Goal: Task Accomplishment & Management: Complete application form

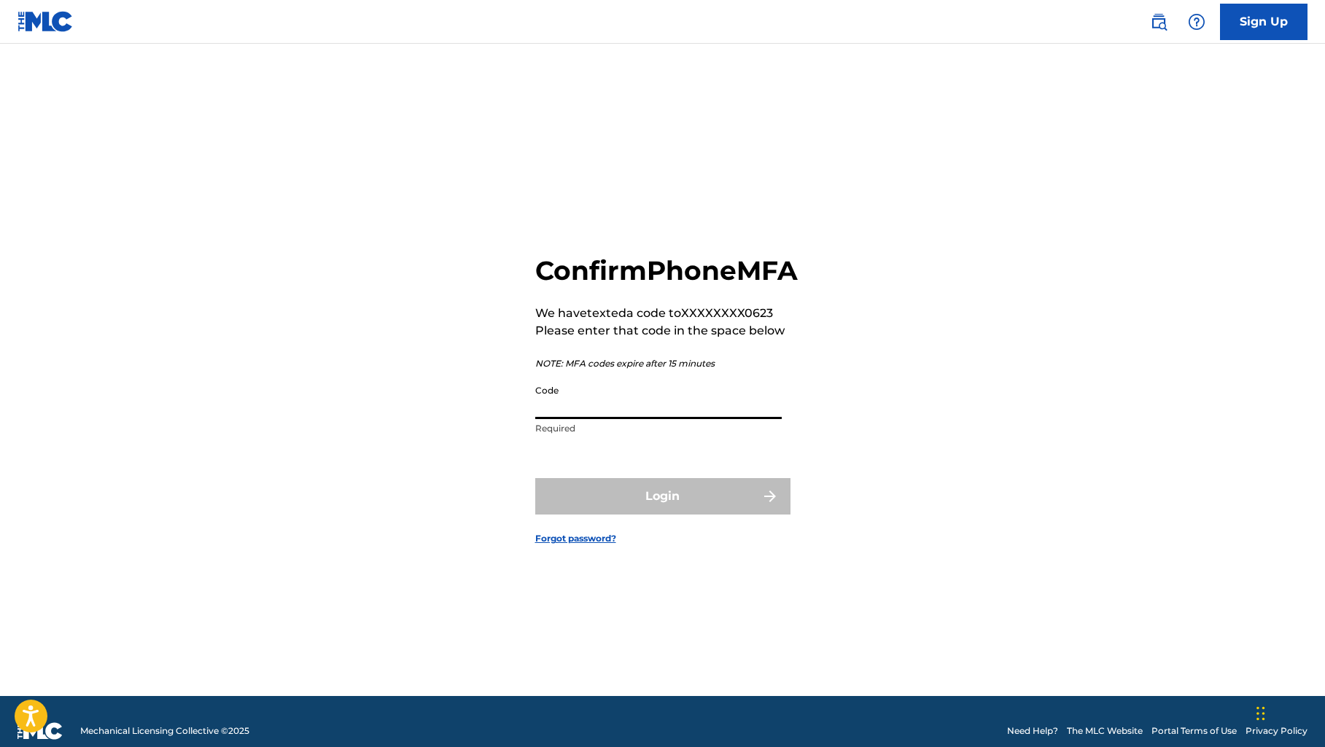
click at [547, 409] on input "Code" at bounding box center [658, 399] width 246 height 42
type input "760851"
click at [662, 512] on button "Login" at bounding box center [662, 496] width 255 height 36
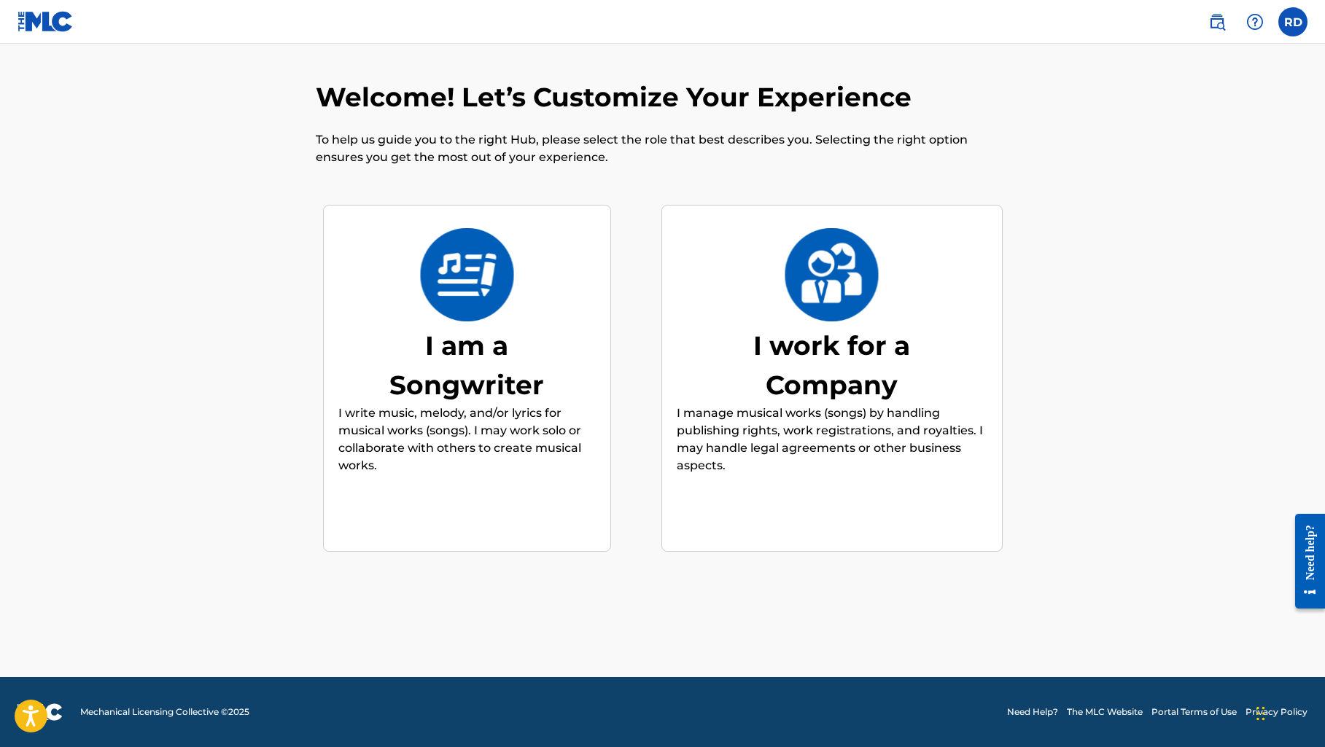
click at [534, 372] on div "I am a Songwriter" at bounding box center [466, 365] width 219 height 79
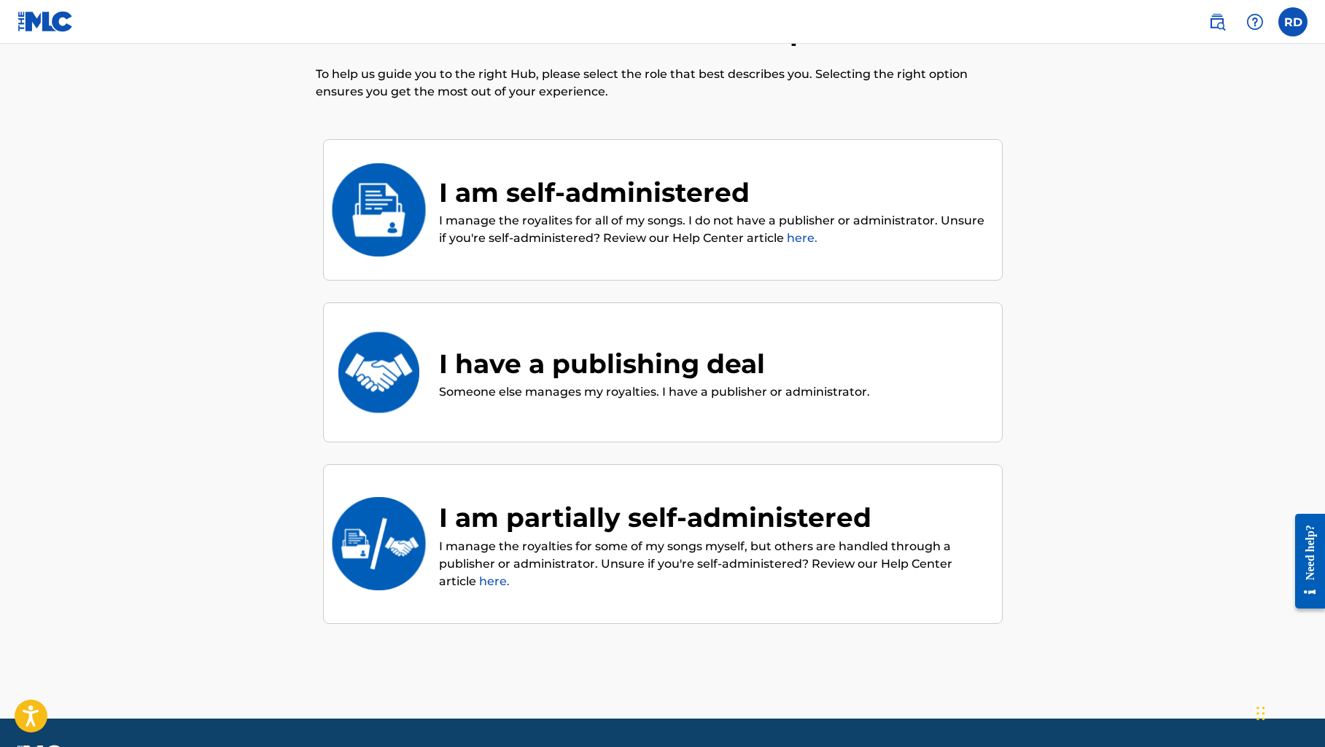
click at [703, 210] on div "I am self-administered" at bounding box center [713, 192] width 548 height 39
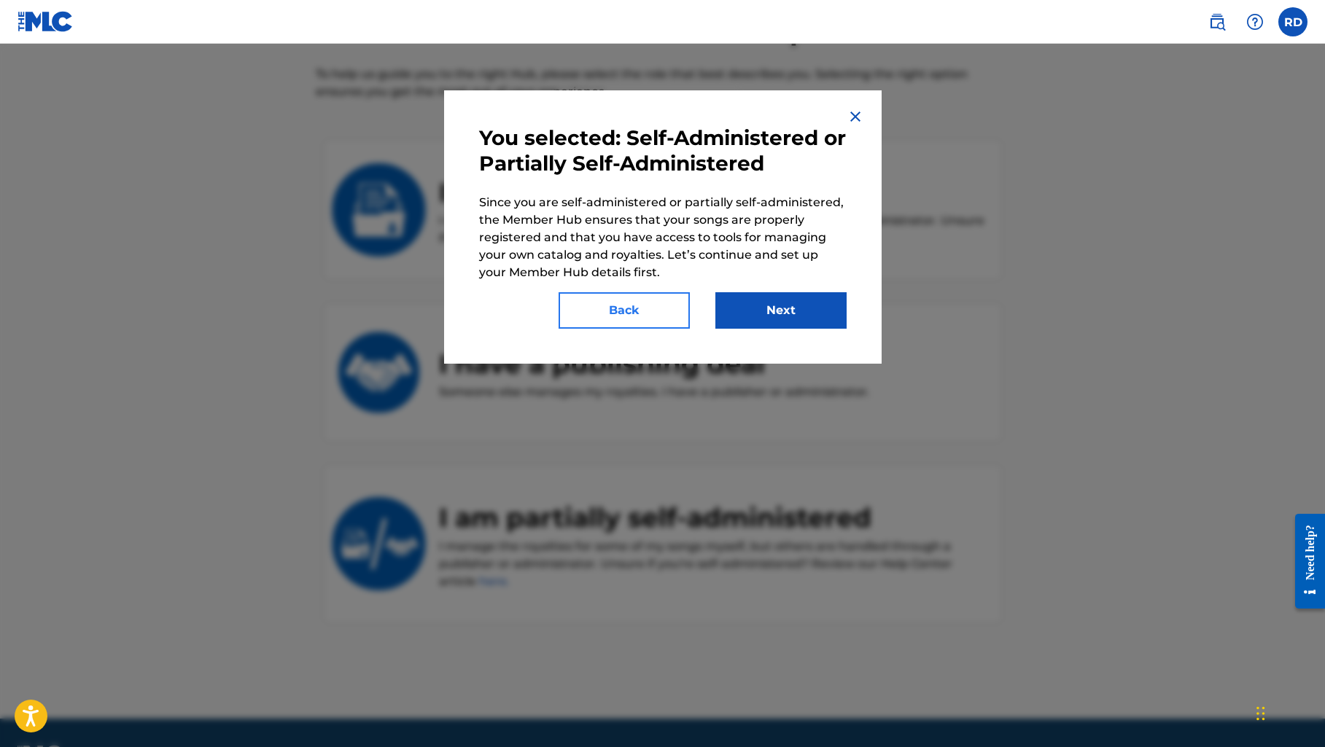
click at [639, 316] on button "Back" at bounding box center [623, 310] width 131 height 36
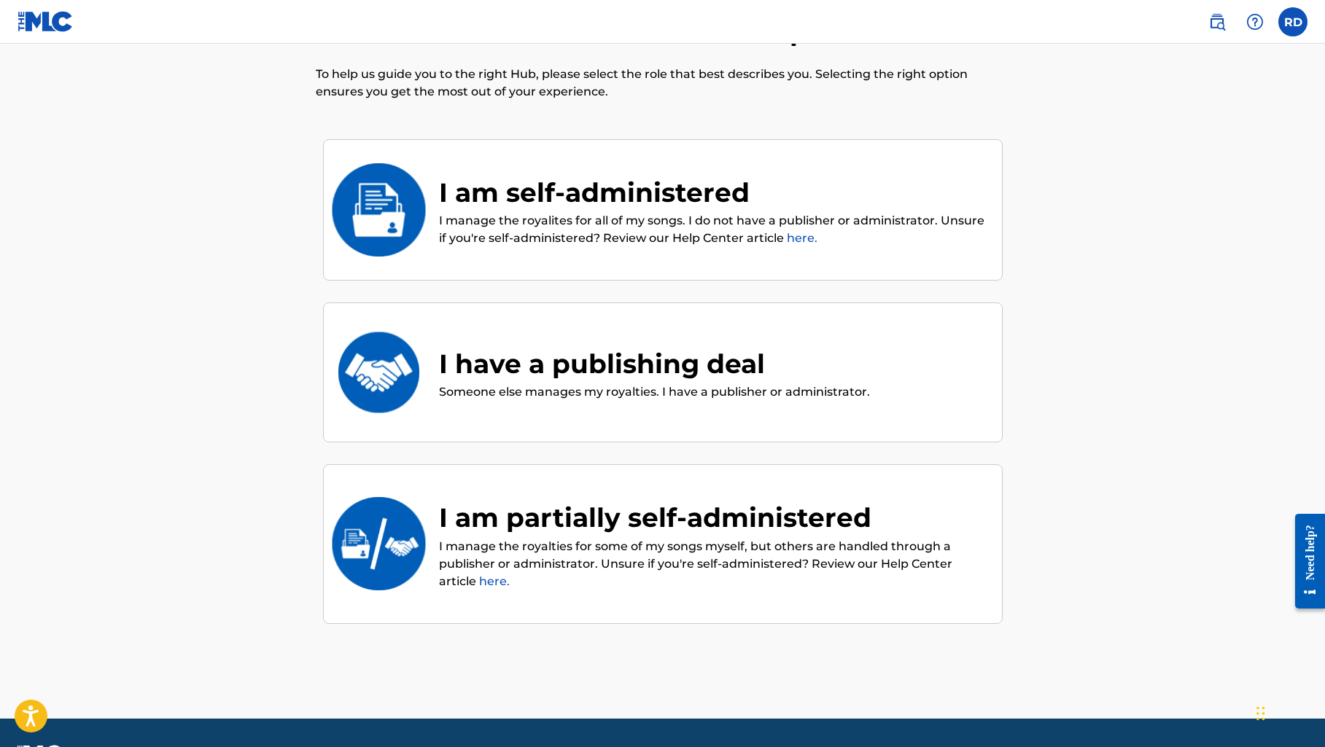
click at [659, 225] on p "I manage the royalites for all of my songs. I do not have a publisher or admini…" at bounding box center [713, 229] width 548 height 35
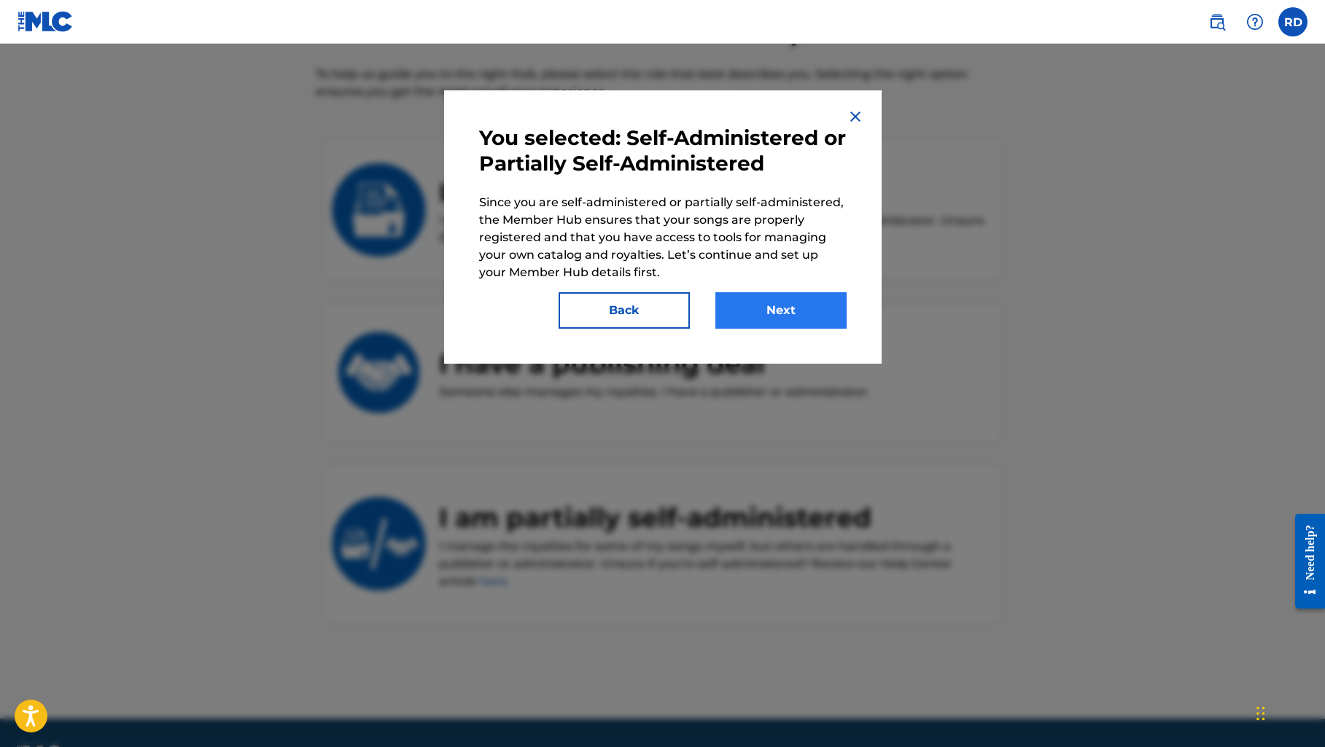
click at [757, 305] on button "Next" at bounding box center [780, 310] width 131 height 36
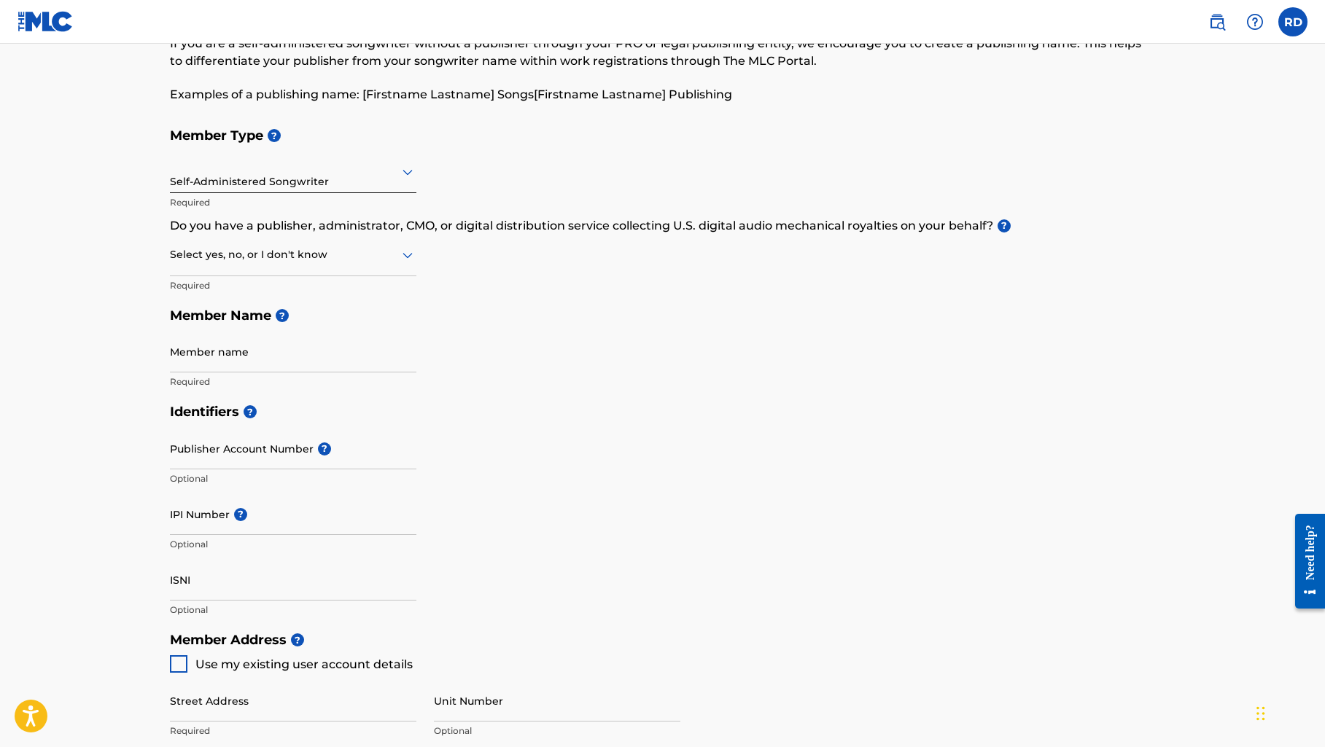
scroll to position [87, 0]
click at [389, 261] on div at bounding box center [293, 256] width 246 height 18
click at [327, 320] on div "No" at bounding box center [293, 327] width 245 height 33
paste input "It Came From The Heart Music Publishing LLC"
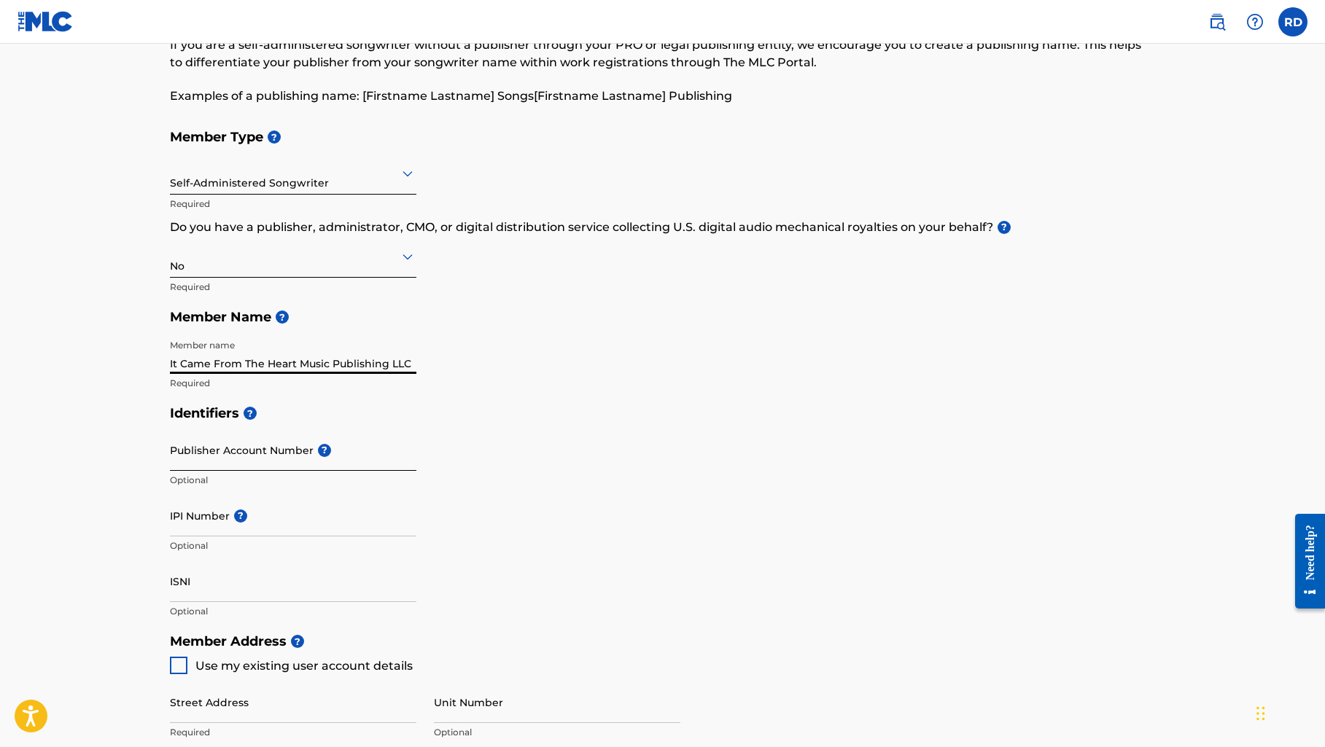
type input "It Came From The Heart Music Publishing LLC"
click at [243, 456] on input "Publisher Account Number ?" at bounding box center [293, 450] width 246 height 42
paste input "01291913148"
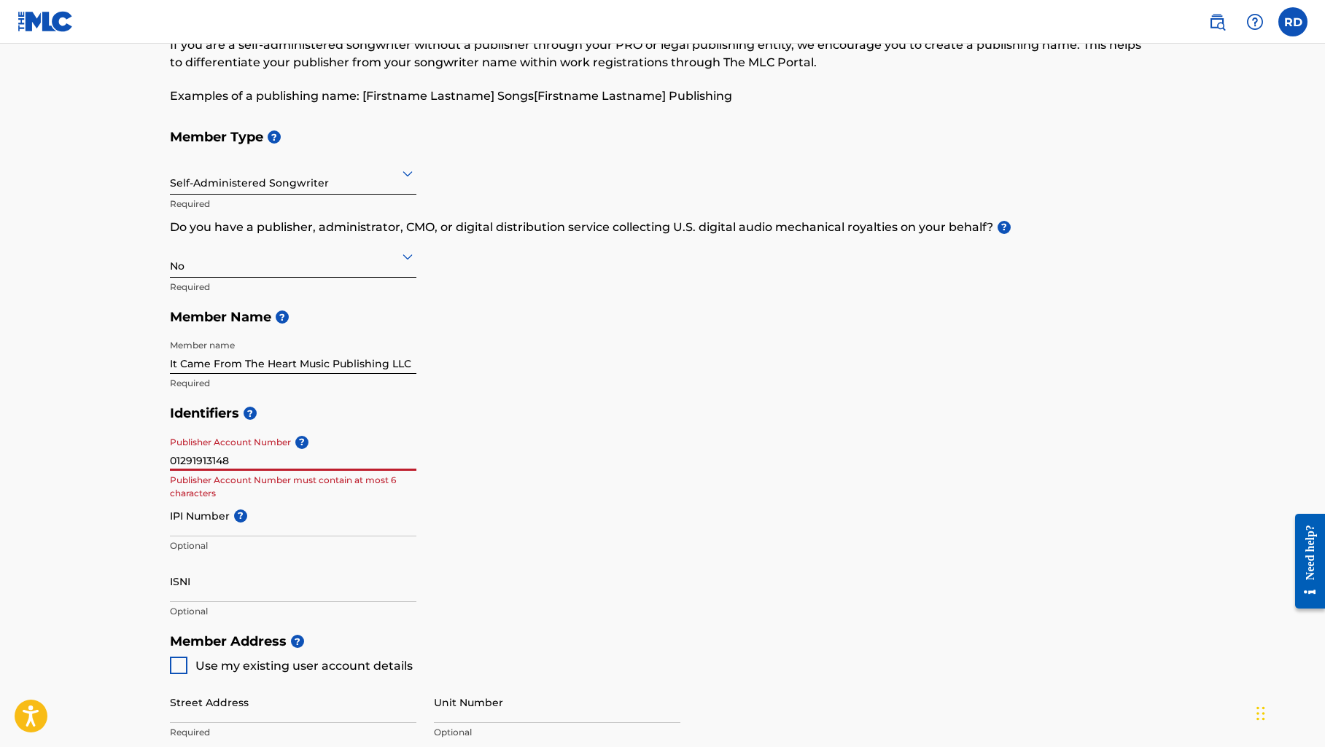
click at [360, 441] on input "01291913148" at bounding box center [293, 450] width 246 height 42
click at [247, 454] on input "01291913148" at bounding box center [293, 450] width 246 height 42
type input "0"
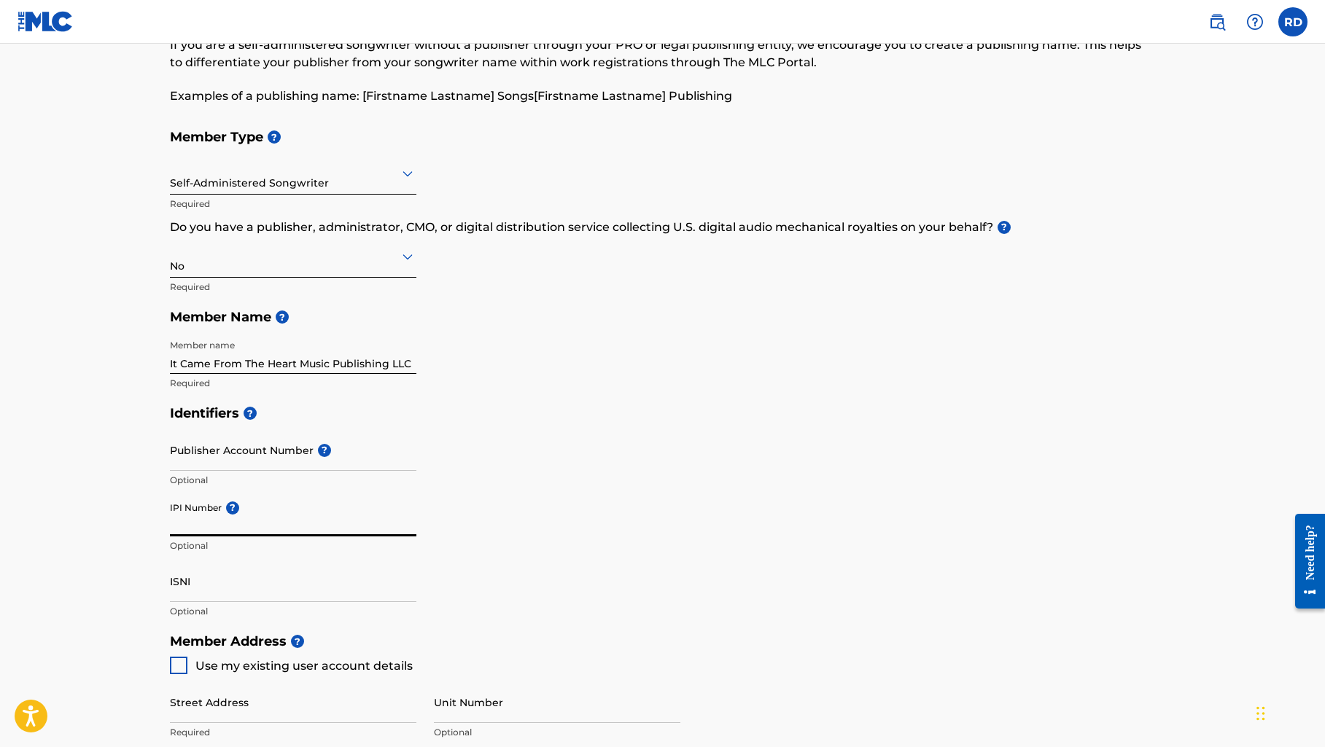
click at [208, 514] on input "IPI Number ?" at bounding box center [293, 516] width 246 height 42
paste input "01291913148"
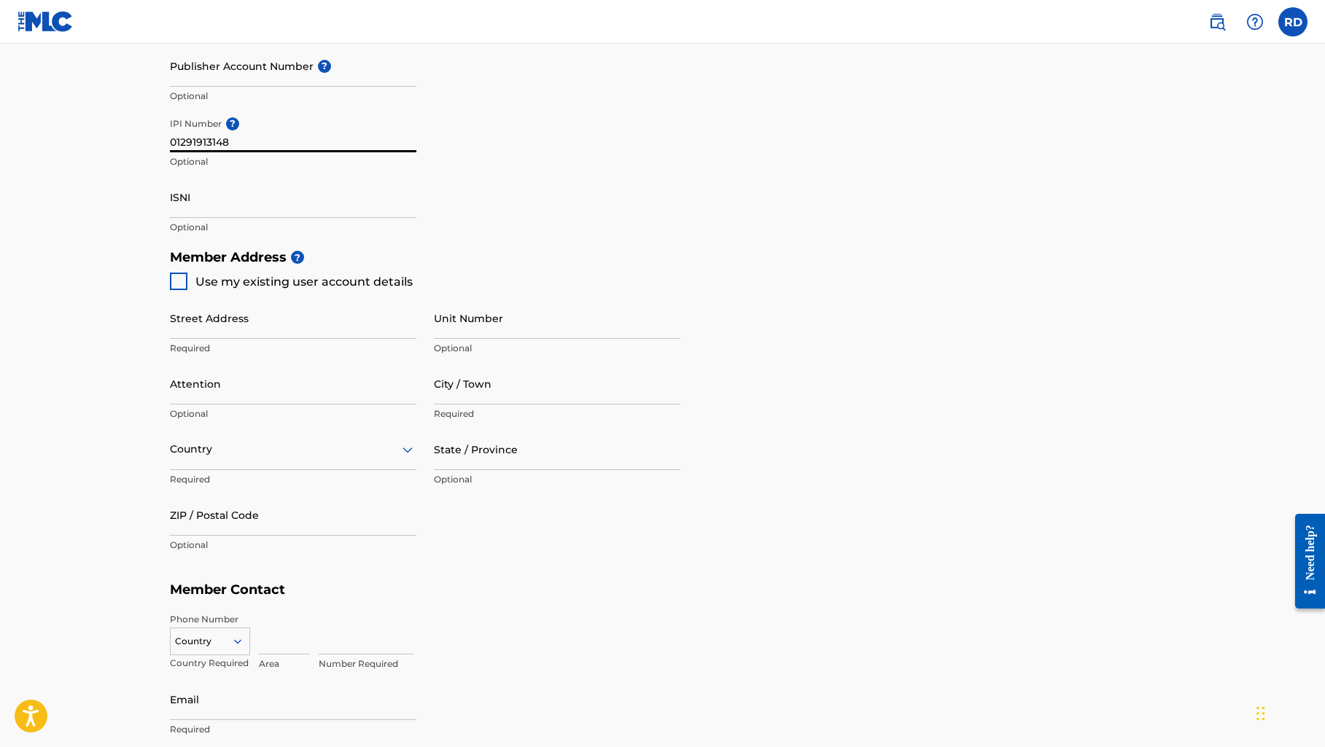
scroll to position [475, 0]
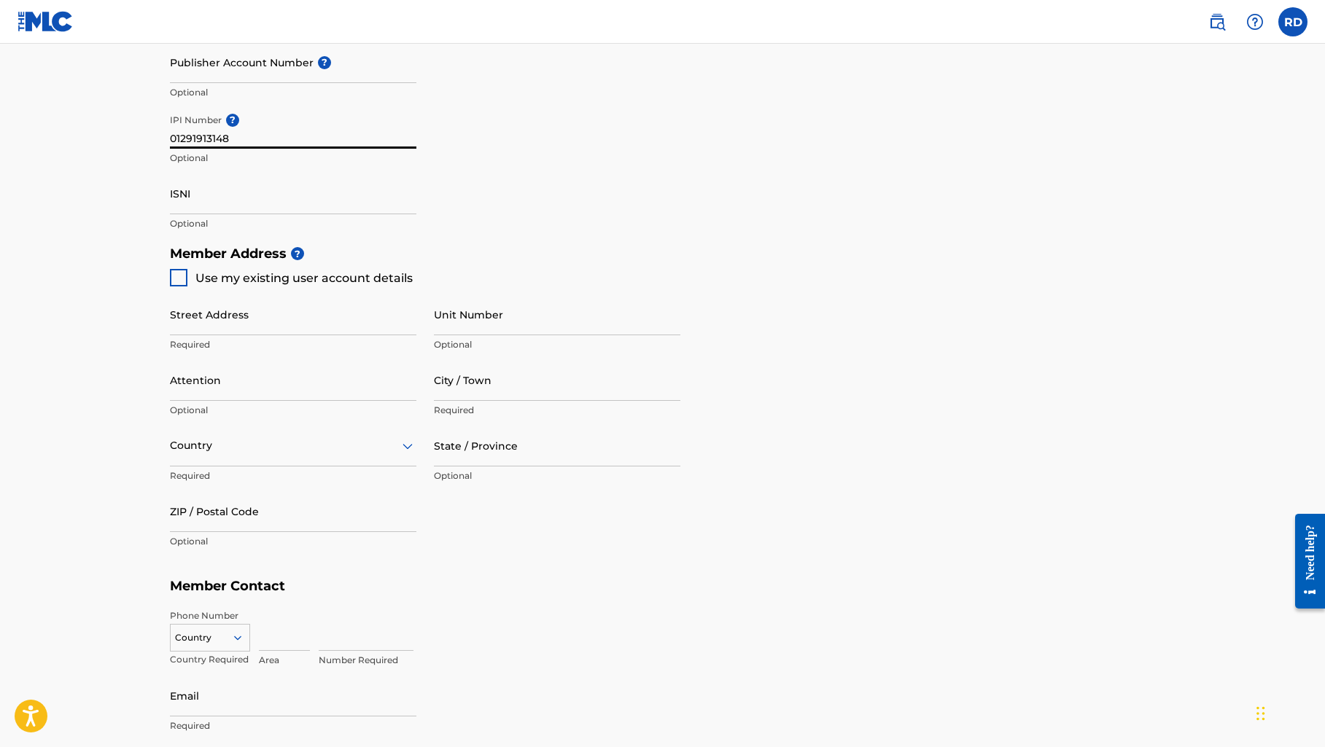
type input "01291913148"
click at [181, 282] on div at bounding box center [178, 277] width 17 height 17
type input "[STREET_ADDRESS][PERSON_NAME]"
type input "Elmhurst"
type input "11373"
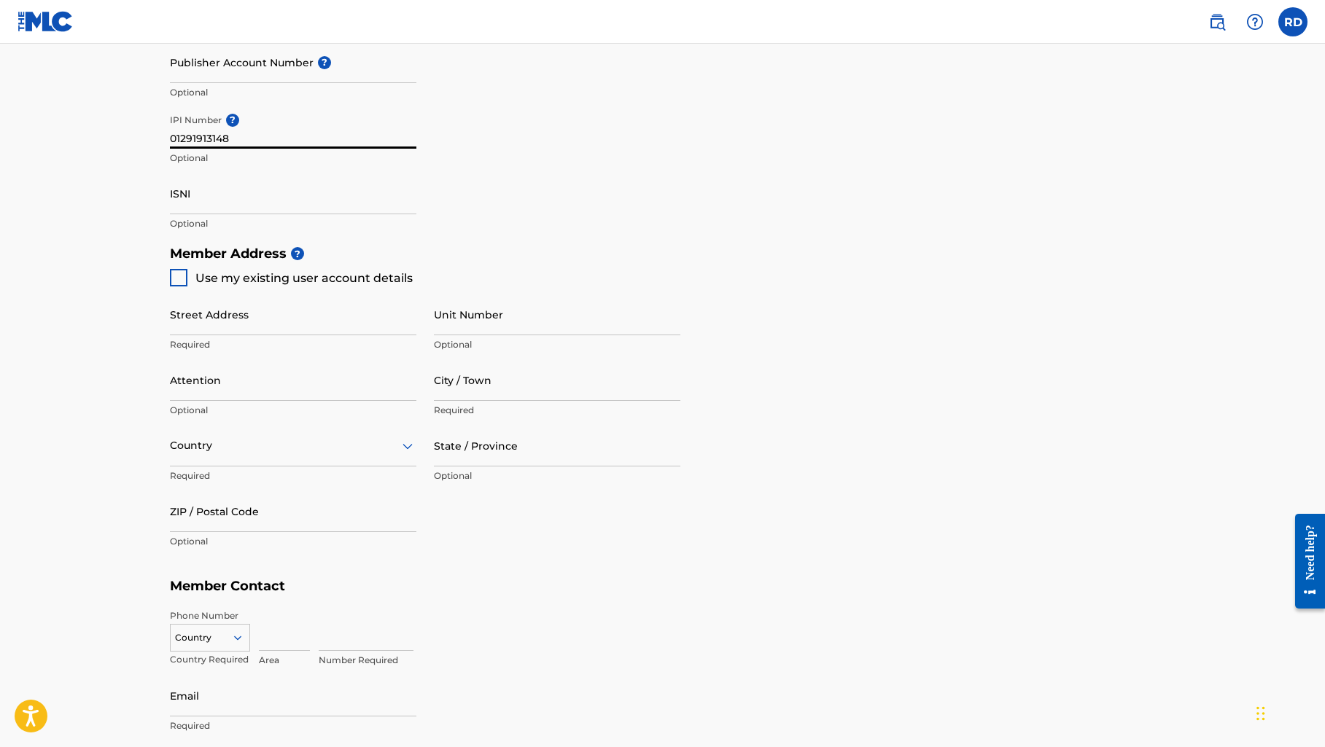
type input "347"
type input "9630623"
type input "[EMAIL_ADDRESS][DOMAIN_NAME]"
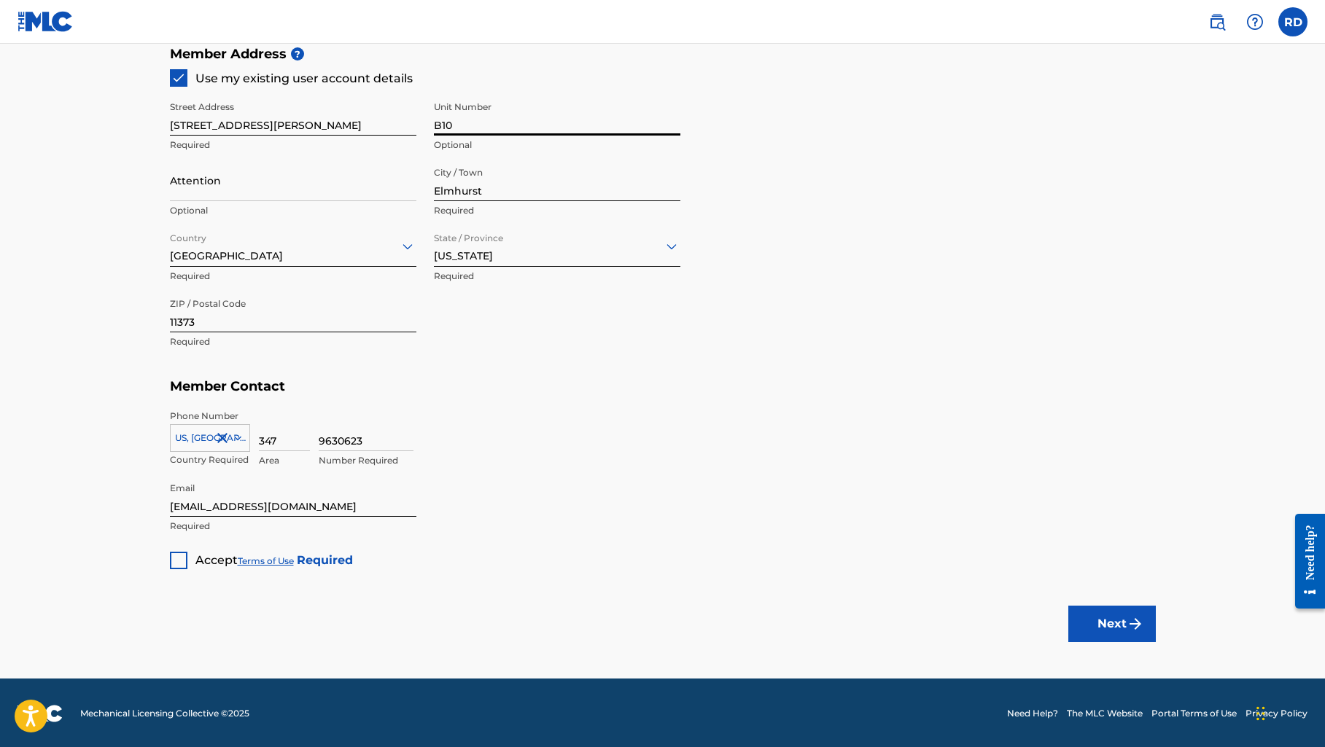
scroll to position [674, 0]
type input "B10"
click at [181, 558] on div at bounding box center [178, 561] width 17 height 17
click at [1085, 612] on button "Next" at bounding box center [1111, 625] width 87 height 36
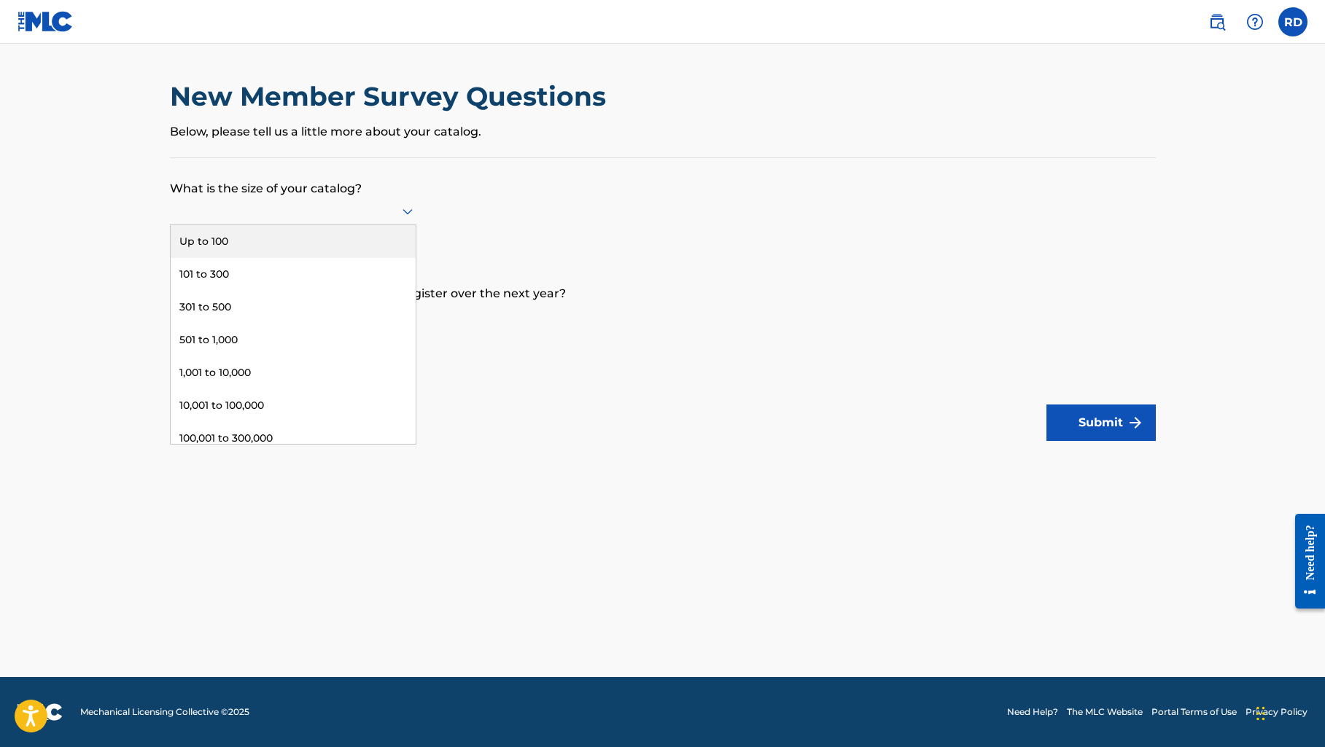
click at [403, 215] on icon at bounding box center [407, 212] width 10 height 6
click at [374, 248] on div "Up to 100" at bounding box center [293, 241] width 245 height 33
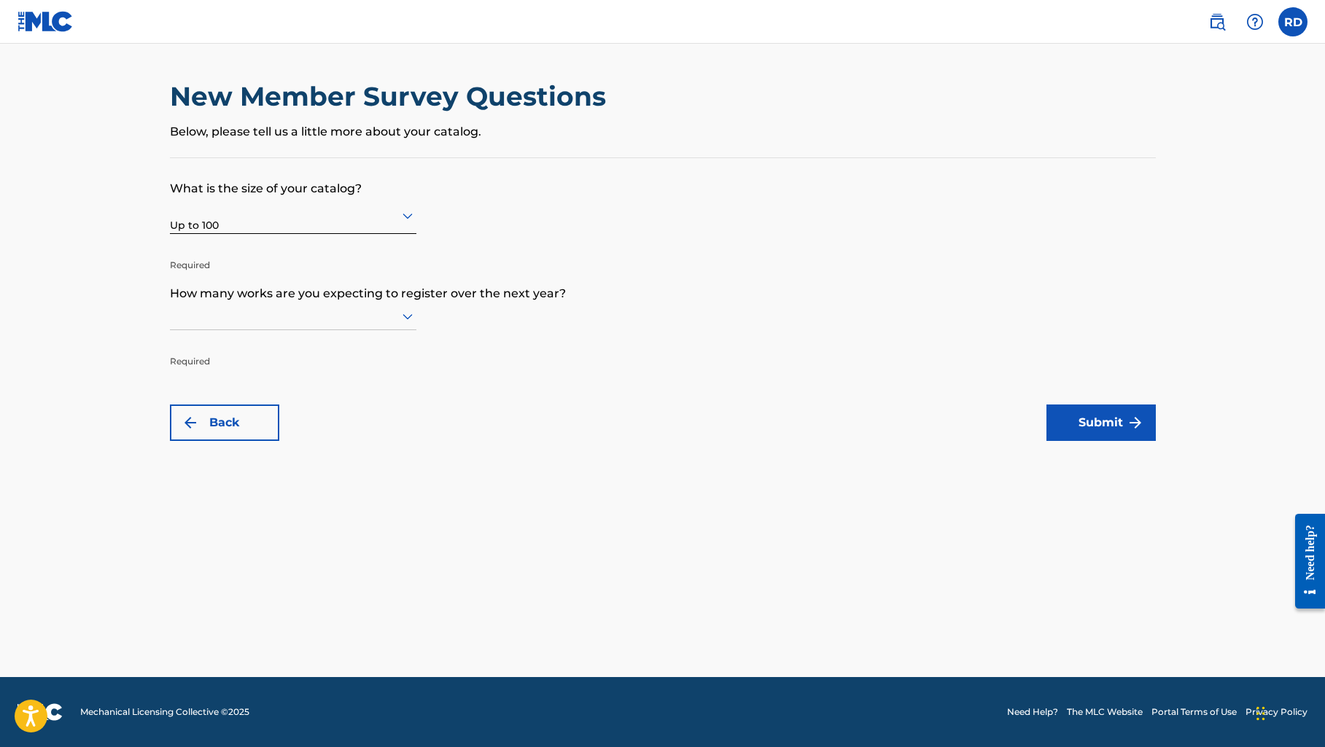
click at [306, 330] on div at bounding box center [293, 317] width 246 height 28
click at [296, 363] on div "Up to 100" at bounding box center [293, 346] width 245 height 33
click at [1125, 433] on button "Submit" at bounding box center [1100, 423] width 109 height 36
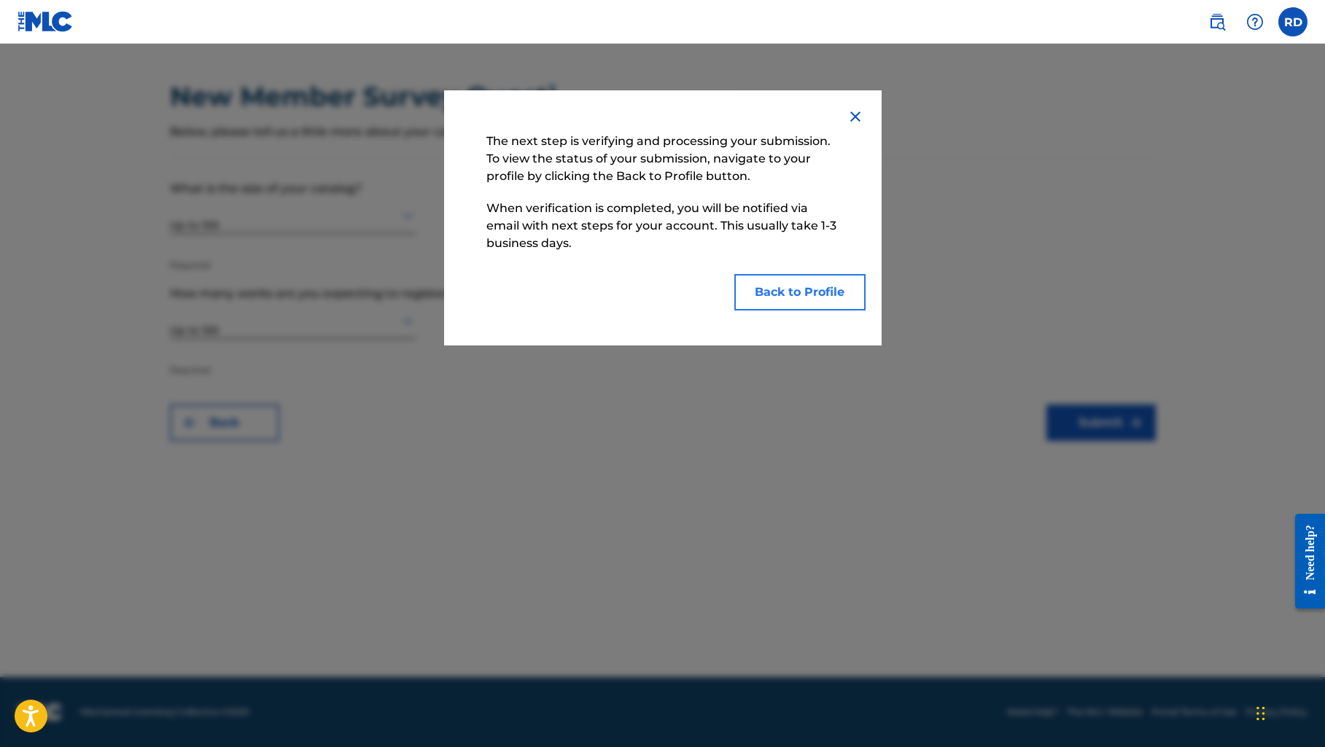
click at [792, 297] on button "Back to Profile" at bounding box center [799, 292] width 131 height 36
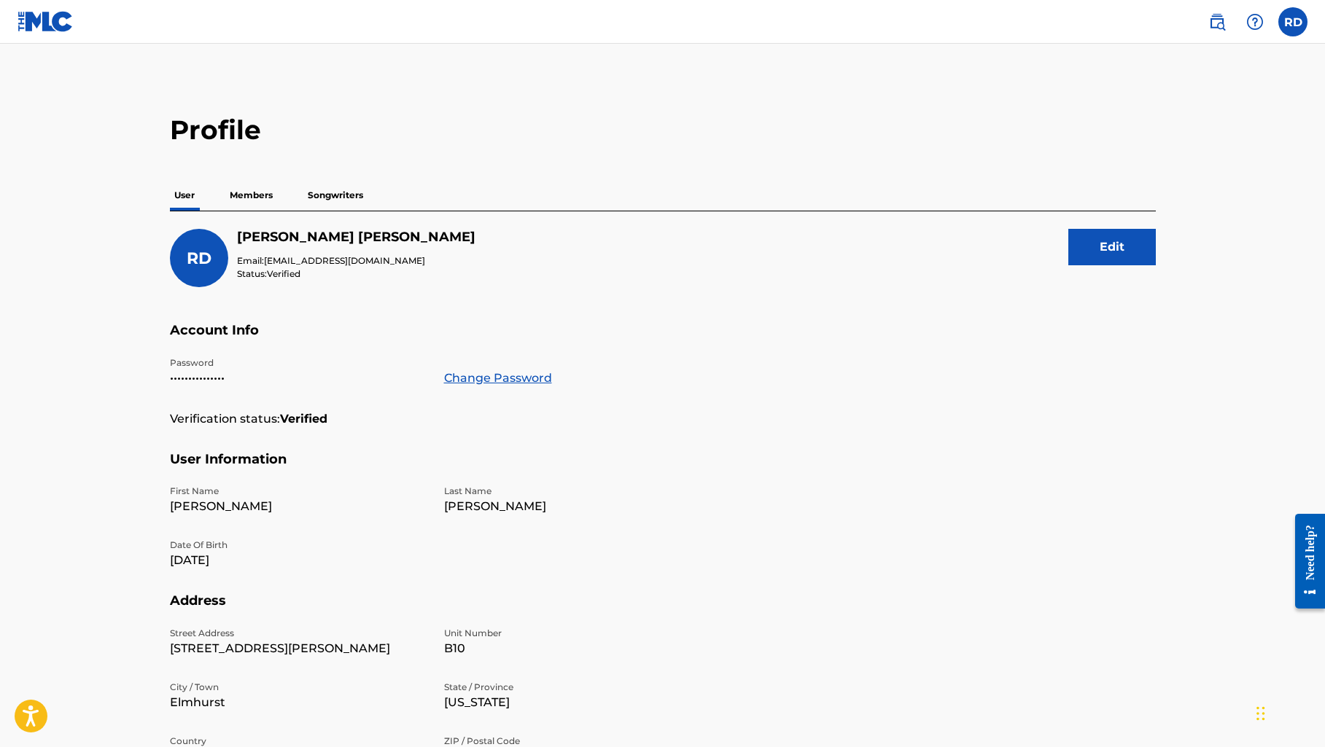
click at [249, 191] on p "Members" at bounding box center [251, 195] width 52 height 31
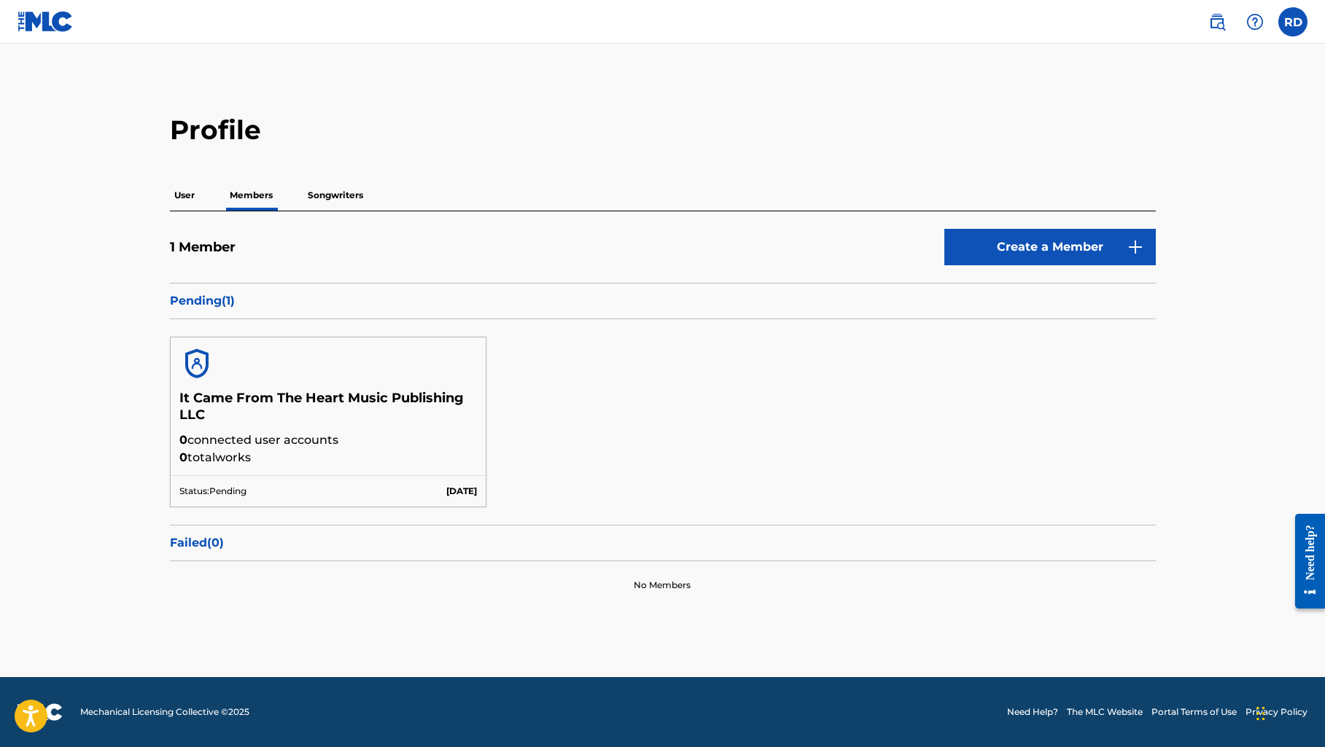
click at [352, 190] on p "Songwriters" at bounding box center [335, 195] width 64 height 31
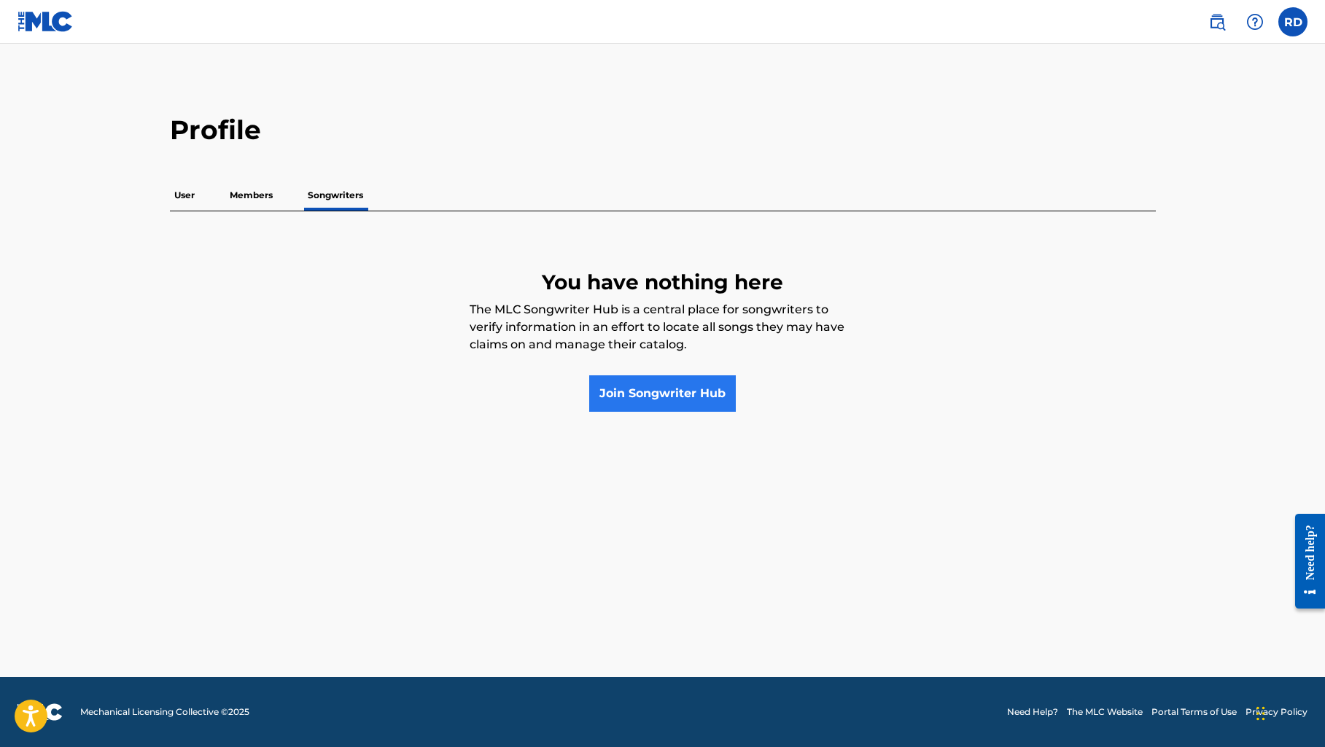
click at [631, 391] on link "Join Songwriter Hub" at bounding box center [662, 393] width 147 height 36
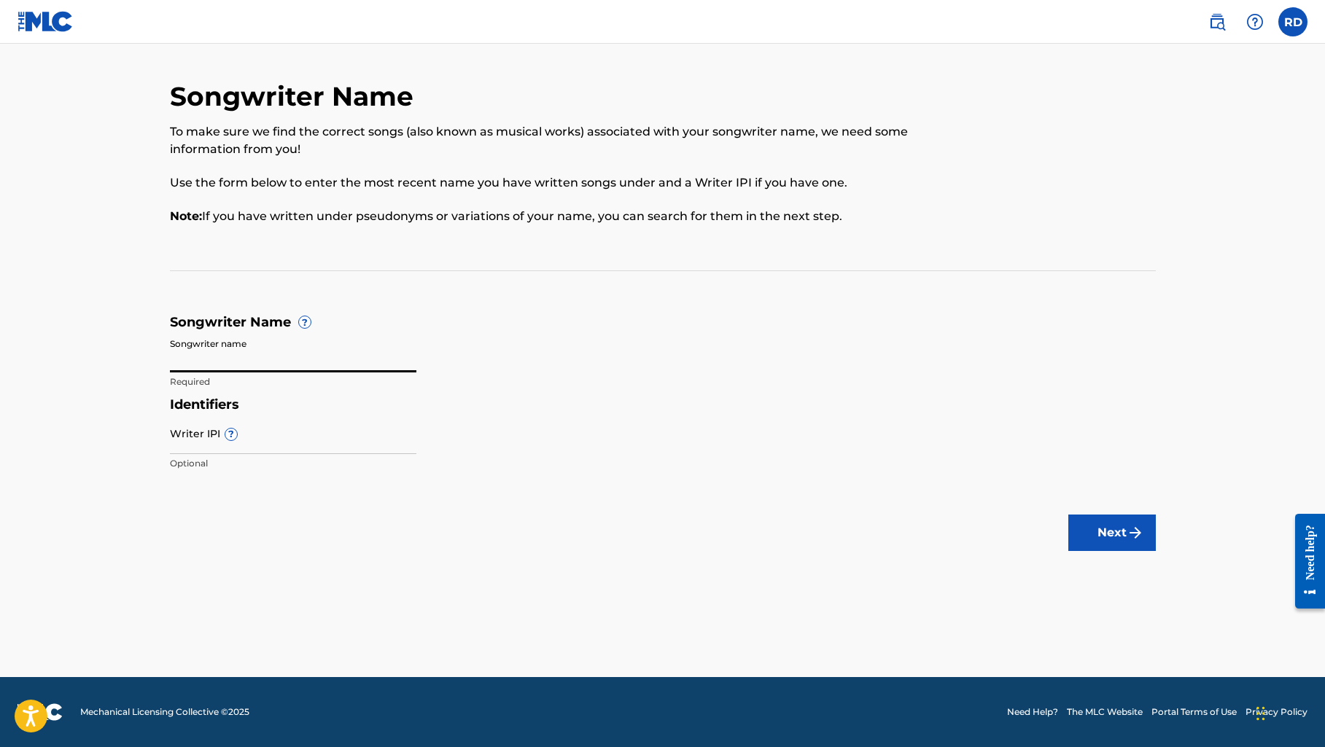
click at [226, 359] on input "Songwriter name" at bounding box center [293, 352] width 246 height 42
type input "[PERSON_NAME]"
click at [431, 508] on main "Songwriter Name To make sure we find the correct songs (also known as musical w…" at bounding box center [662, 360] width 1325 height 633
click at [173, 436] on input "Writer IPI ?" at bounding box center [293, 434] width 246 height 42
paste input "00533930360"
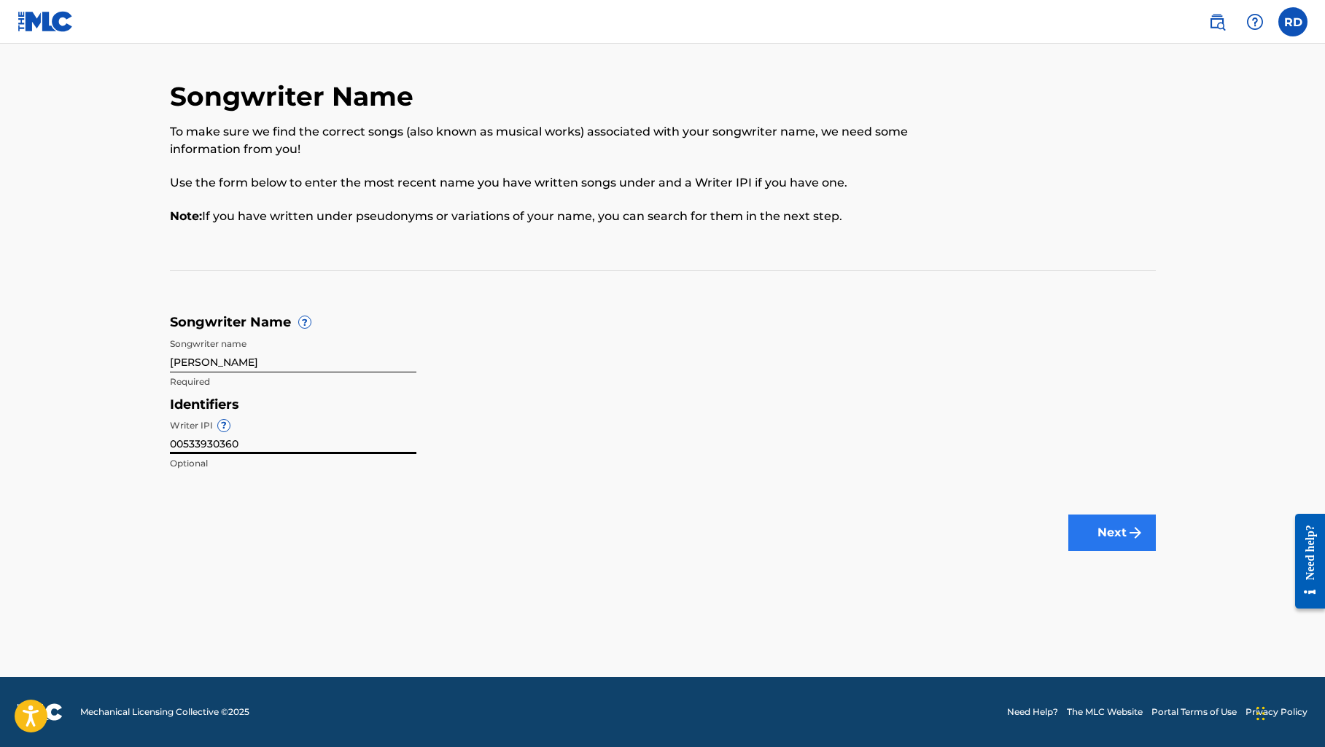
type input "00533930360"
click at [1079, 529] on button "Next" at bounding box center [1111, 533] width 87 height 36
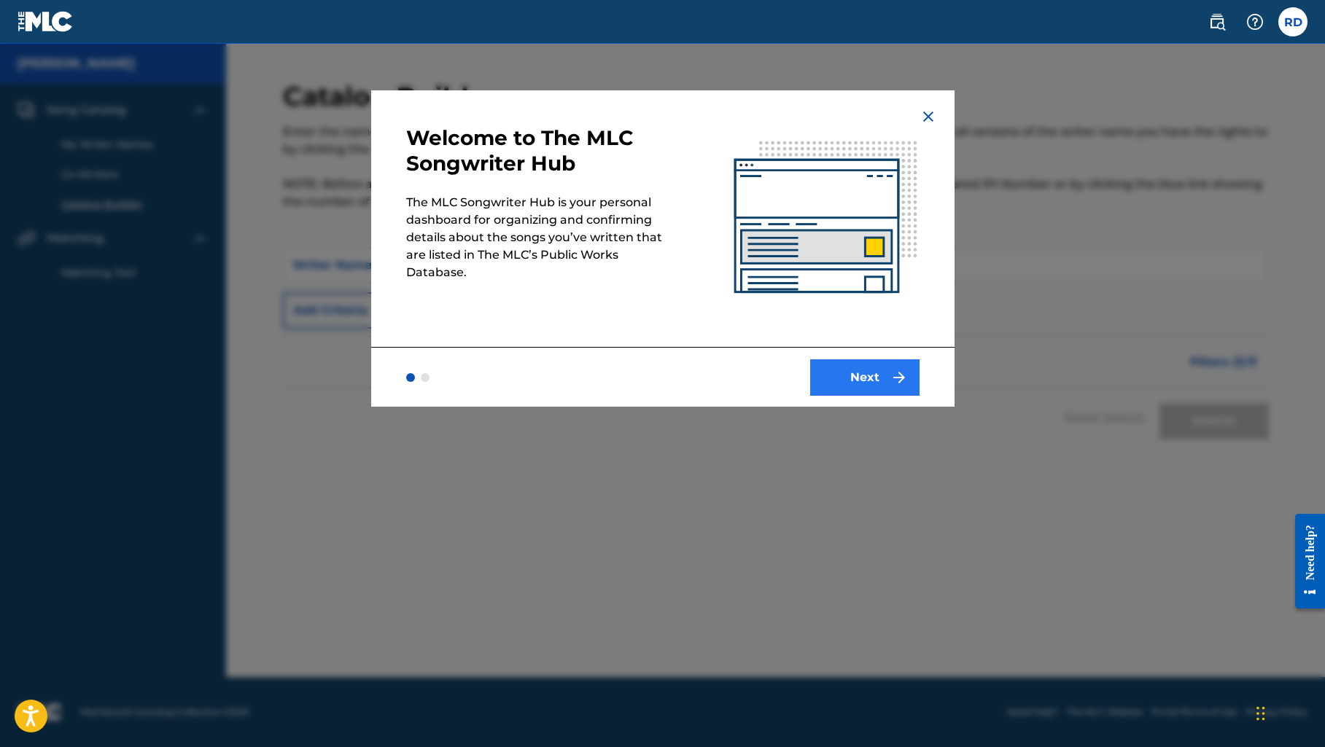
click at [858, 375] on button "Next" at bounding box center [864, 377] width 109 height 36
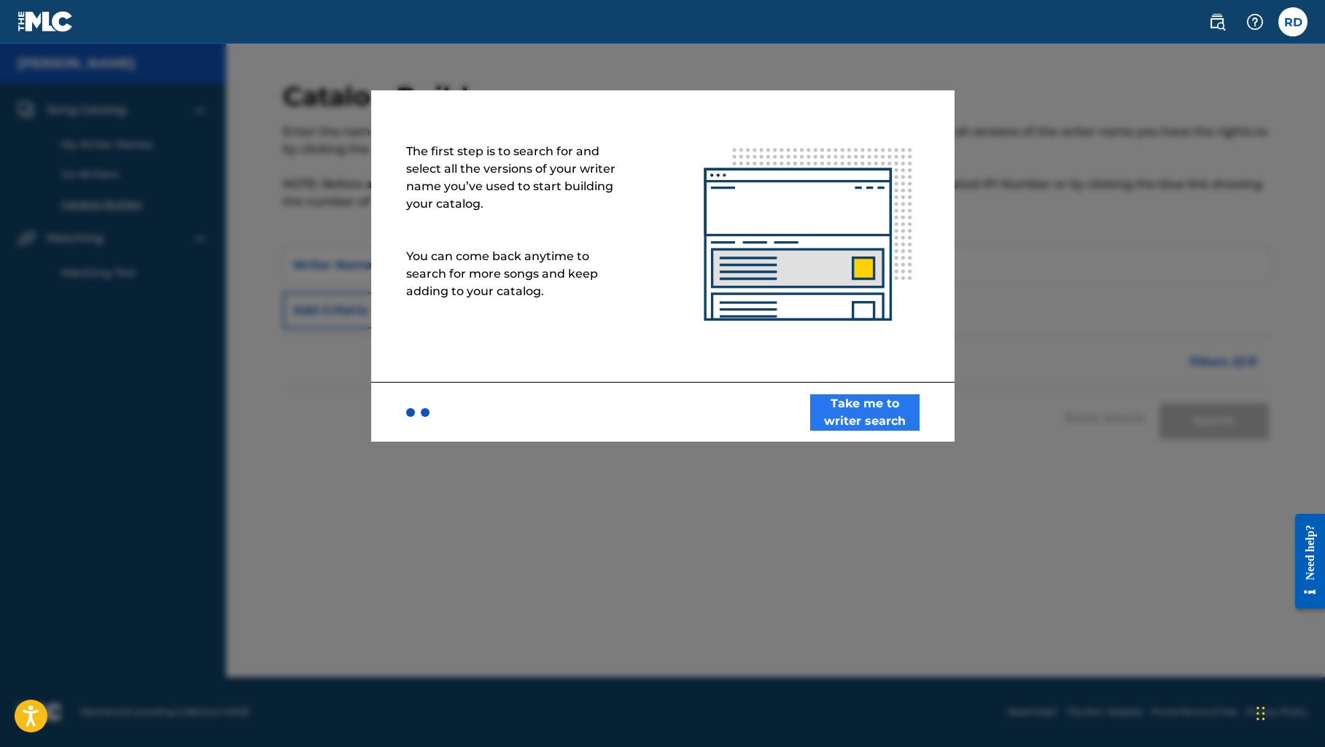
click at [830, 410] on button "Take me to writer search" at bounding box center [864, 412] width 109 height 36
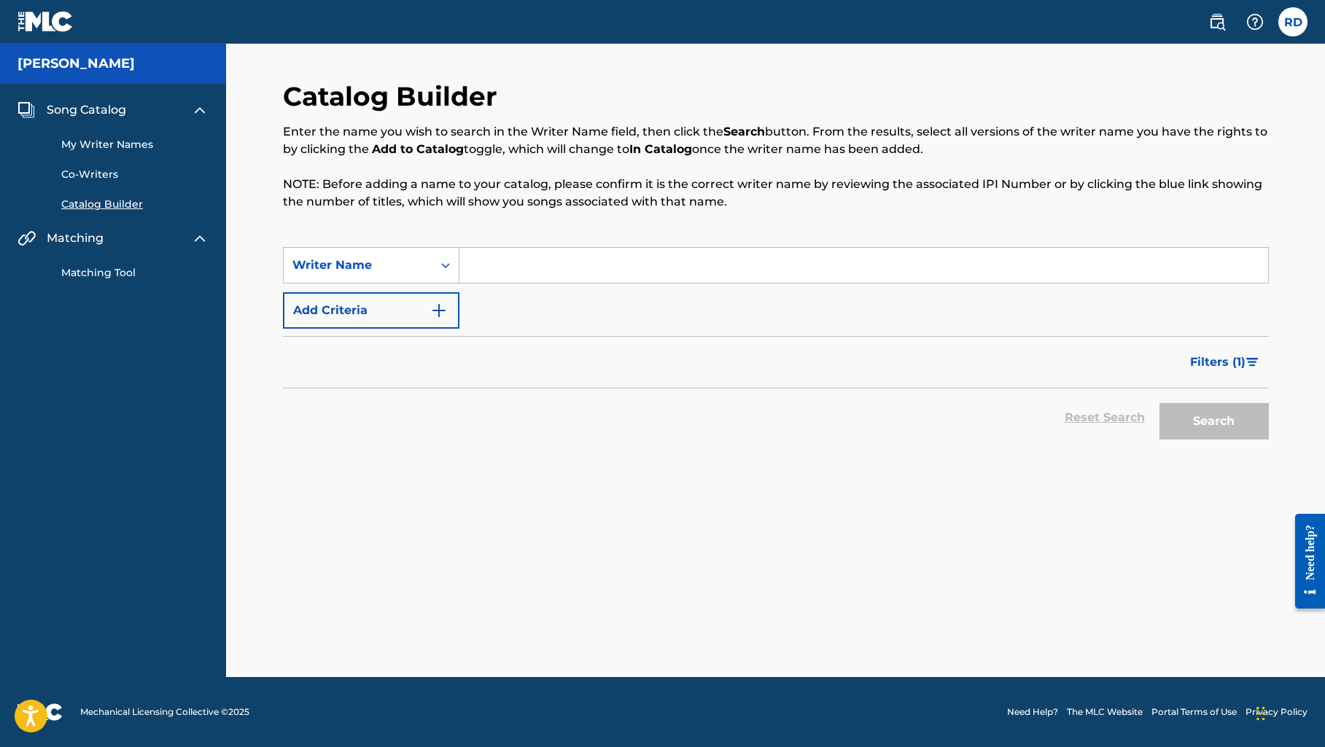
click at [517, 273] on input "Search Form" at bounding box center [863, 265] width 808 height 35
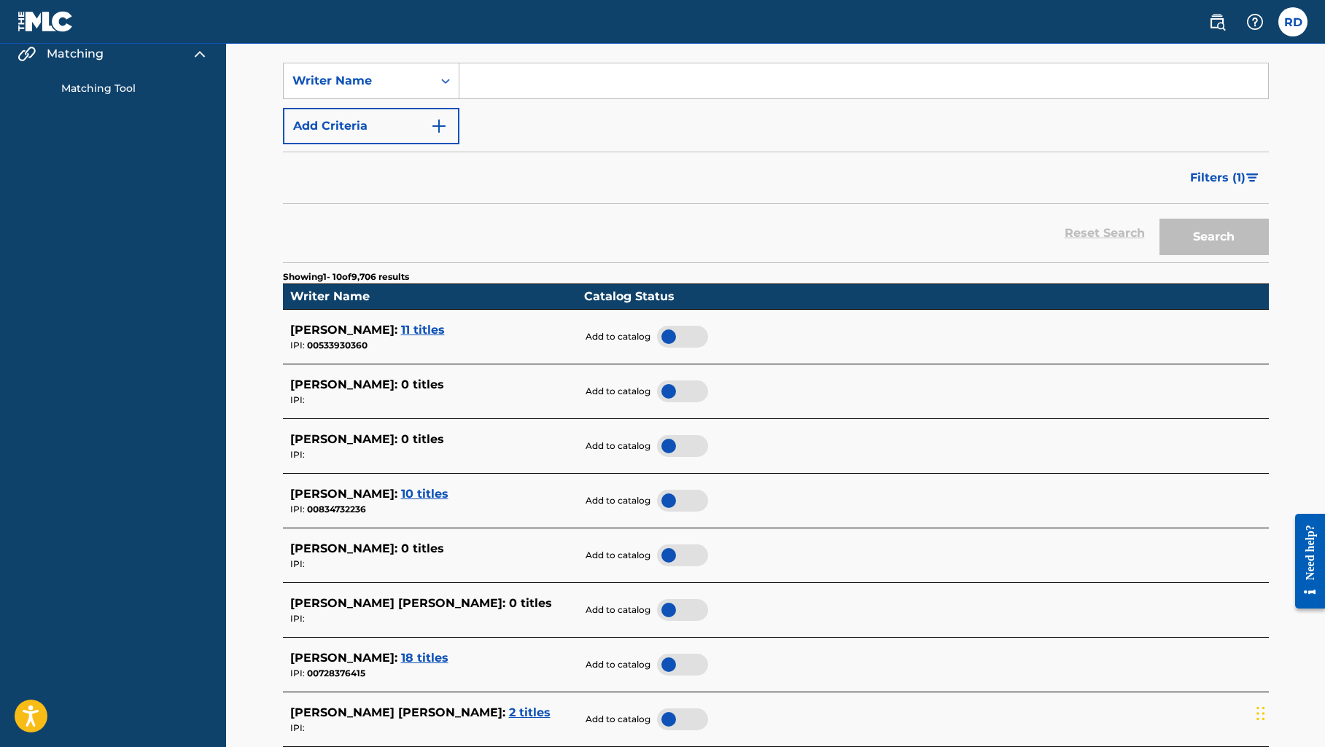
scroll to position [185, 0]
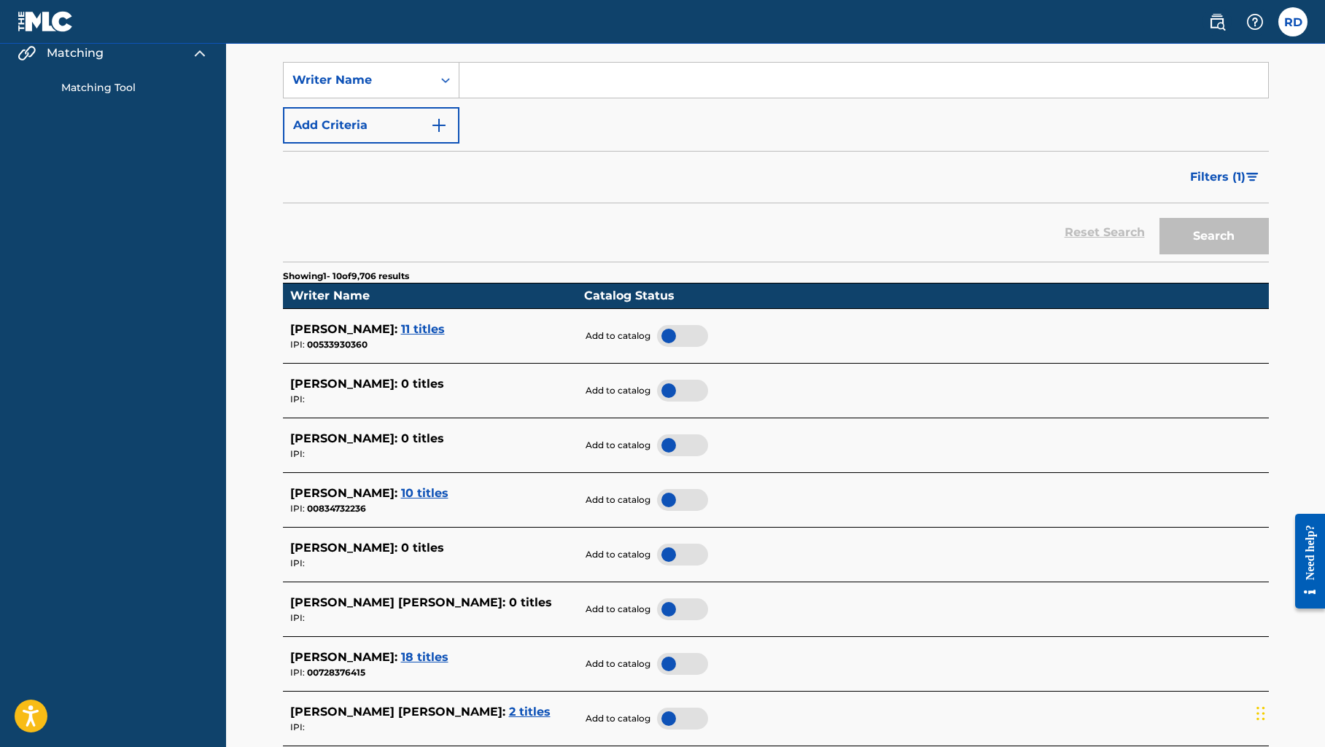
click at [445, 322] on span "11 titles" at bounding box center [423, 329] width 44 height 14
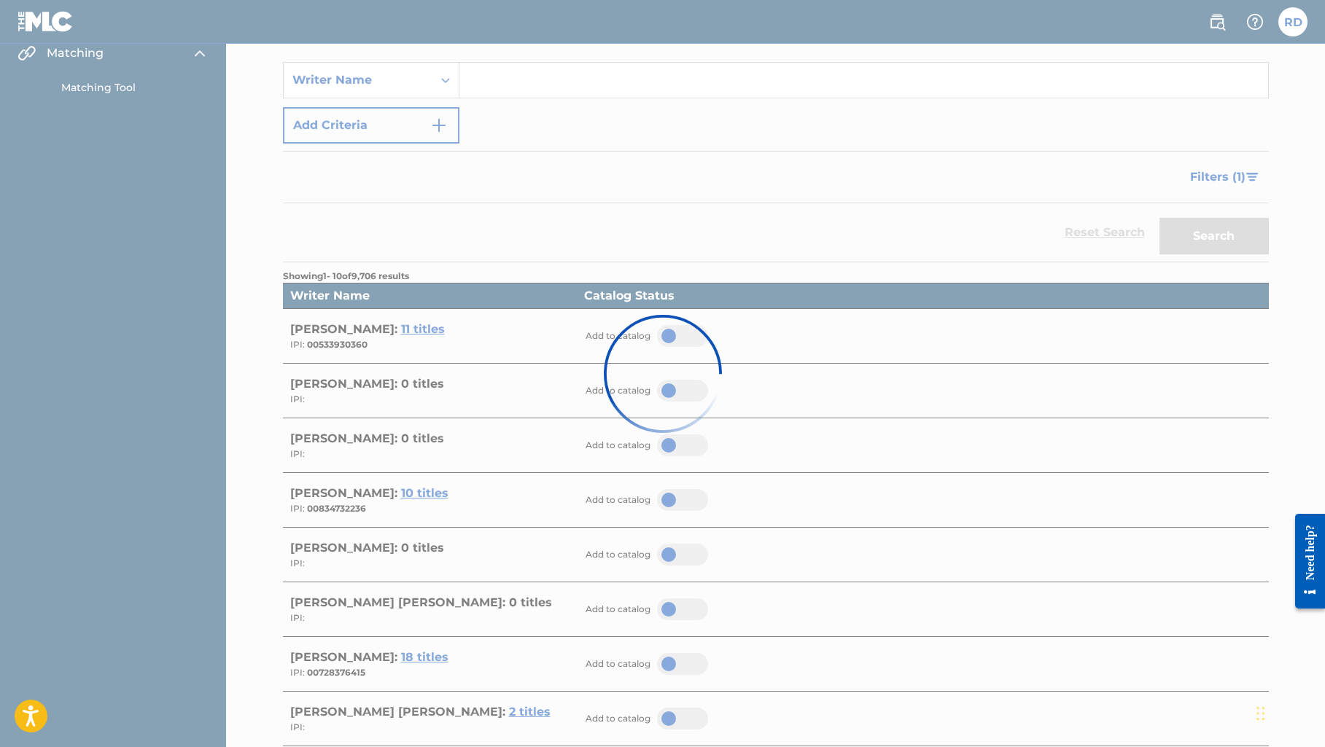
click at [472, 321] on div at bounding box center [662, 373] width 1325 height 747
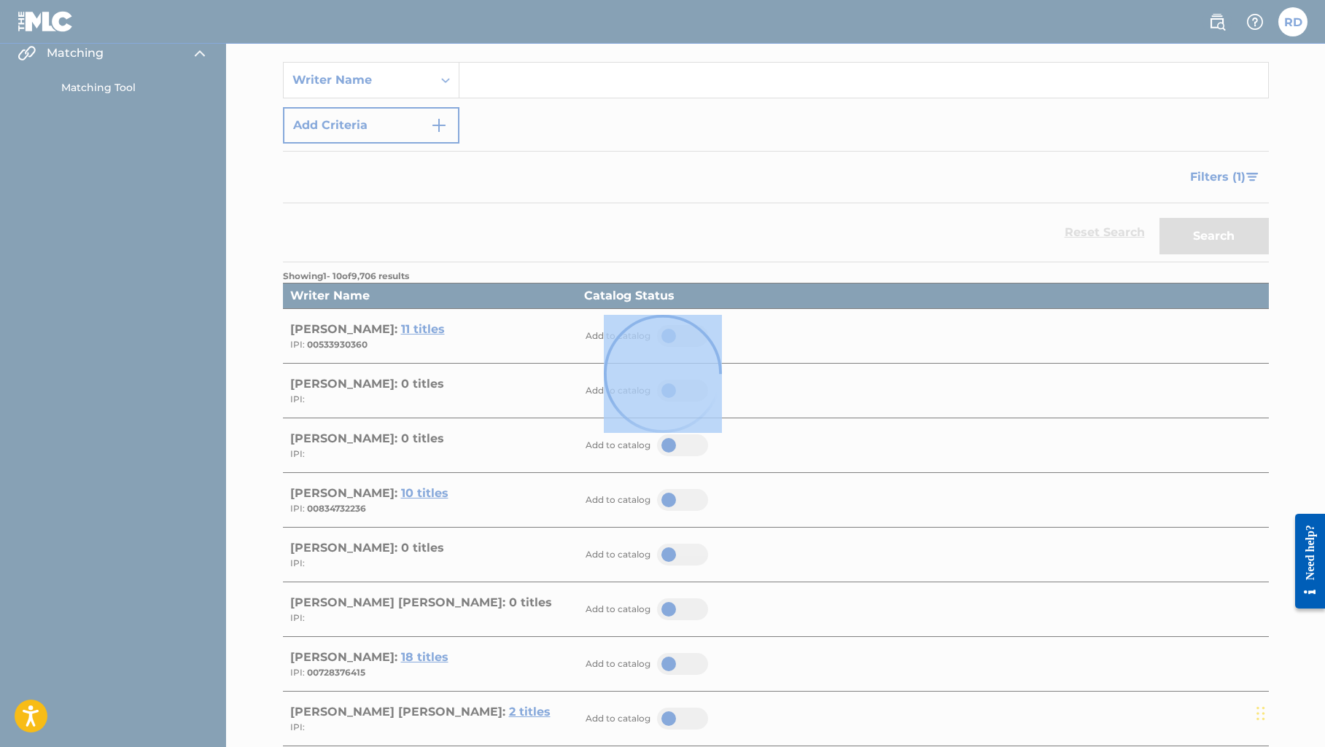
click at [472, 321] on div at bounding box center [662, 373] width 1325 height 747
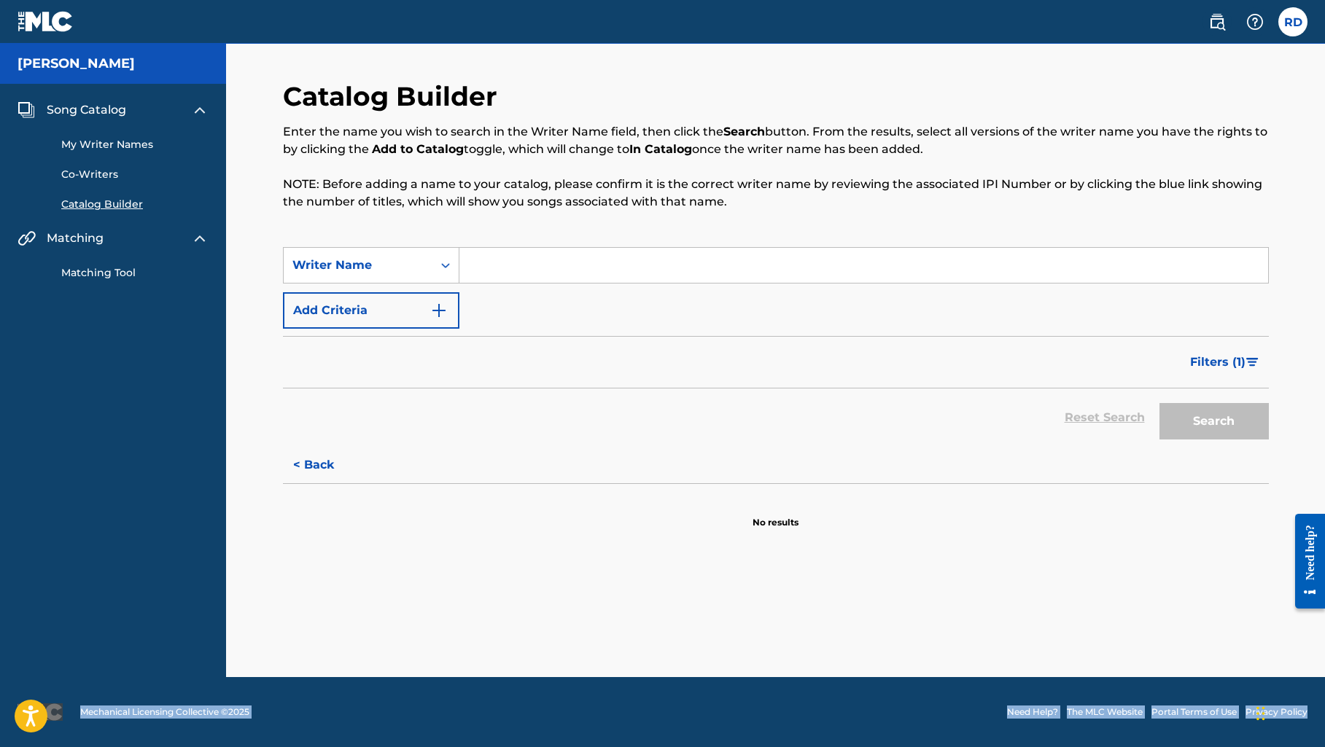
click at [125, 146] on link "My Writer Names" at bounding box center [134, 144] width 147 height 15
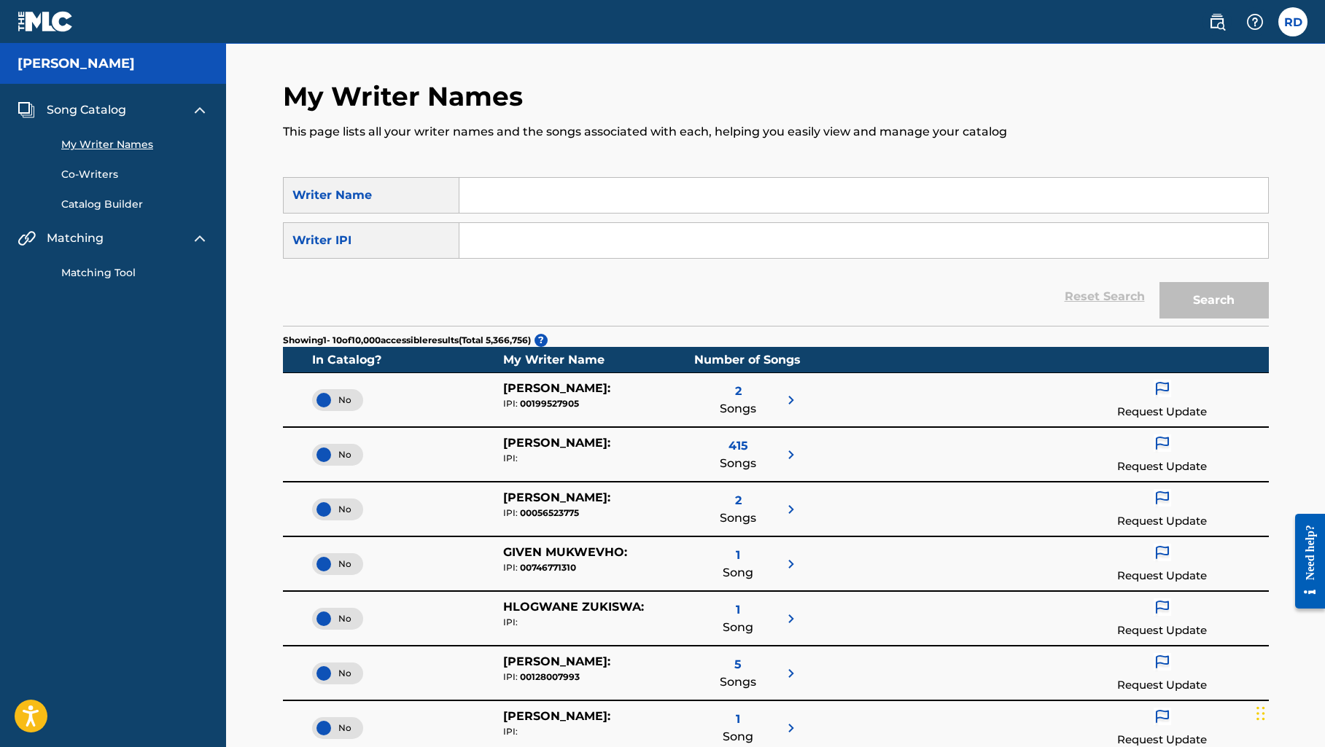
click at [506, 198] on input "Search Form" at bounding box center [863, 195] width 808 height 35
type input "[PERSON_NAME]"
drag, startPoint x: 506, startPoint y: 198, endPoint x: 503, endPoint y: 251, distance: 52.6
click at [503, 251] on input "Search Form" at bounding box center [863, 240] width 808 height 35
paste input "HFA Songfile ([PERSON_NAME] Agency) (optional, but useful)"
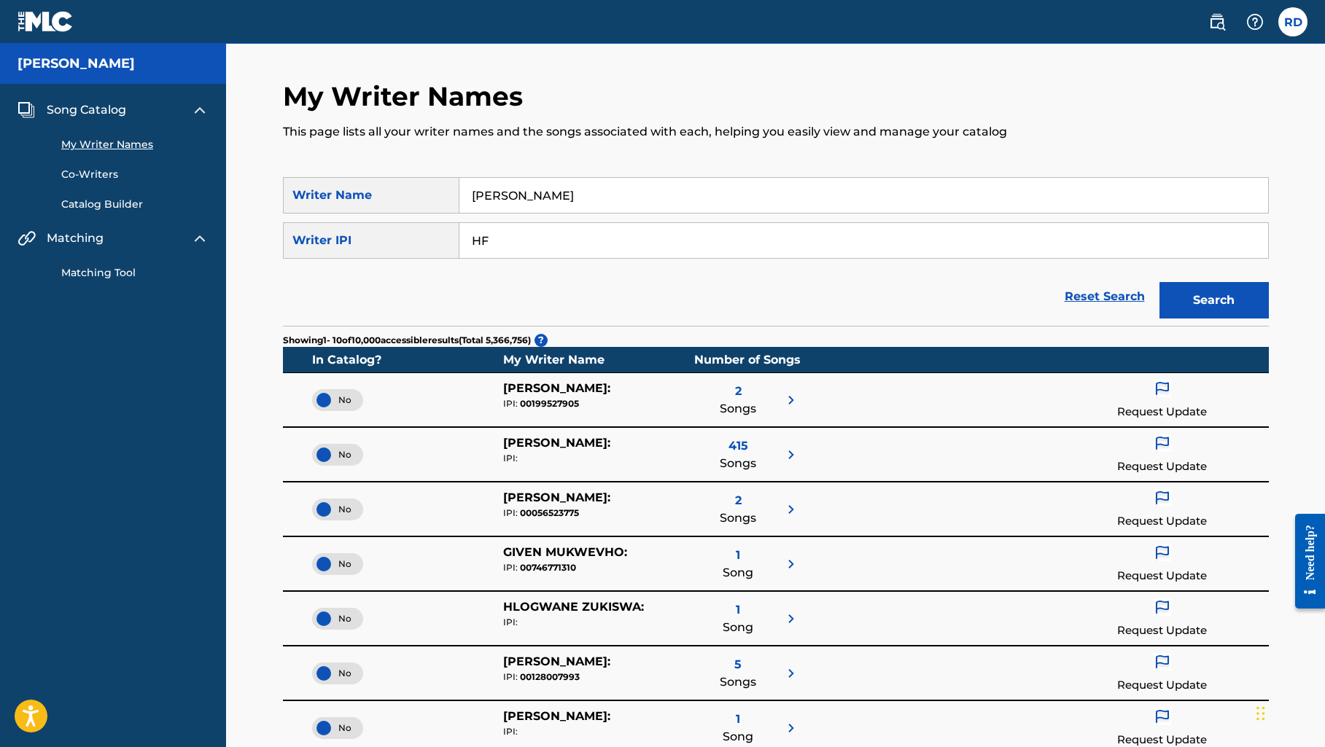
type input "H"
paste input "00533930360"
type input "00533930360"
click at [1207, 305] on button "Search" at bounding box center [1213, 300] width 109 height 36
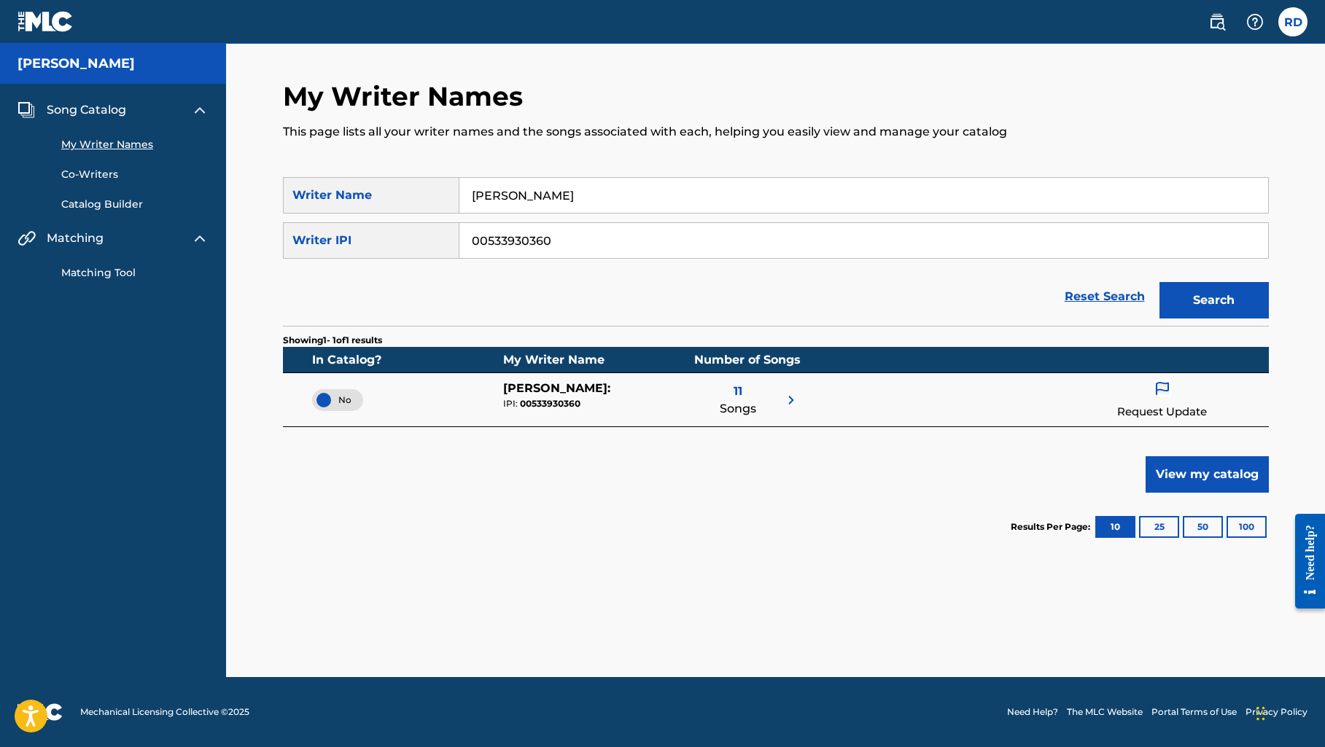
click at [740, 394] on span "11" at bounding box center [737, 391] width 9 height 17
